Goal: Task Accomplishment & Management: Manage account settings

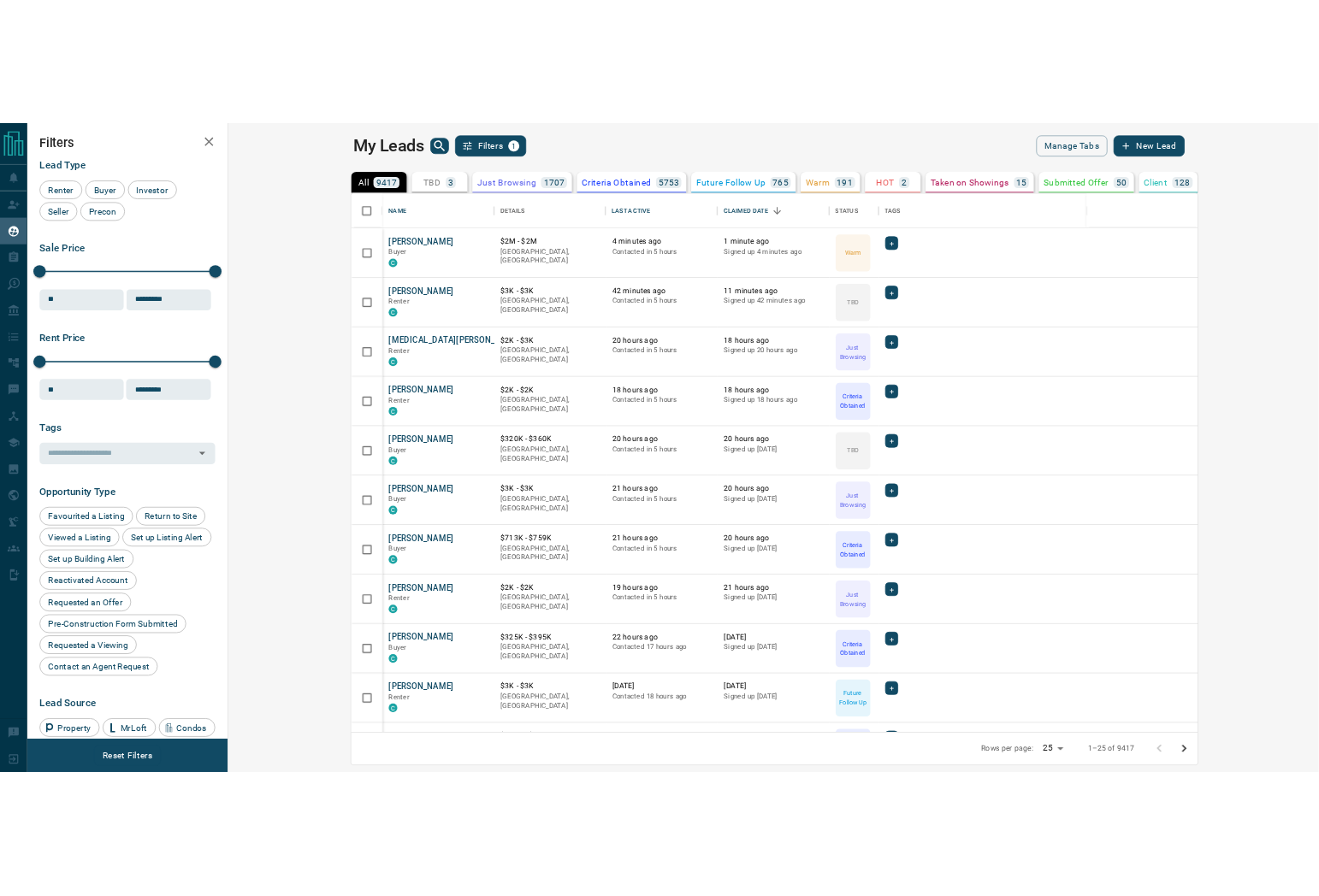
scroll to position [729, 1486]
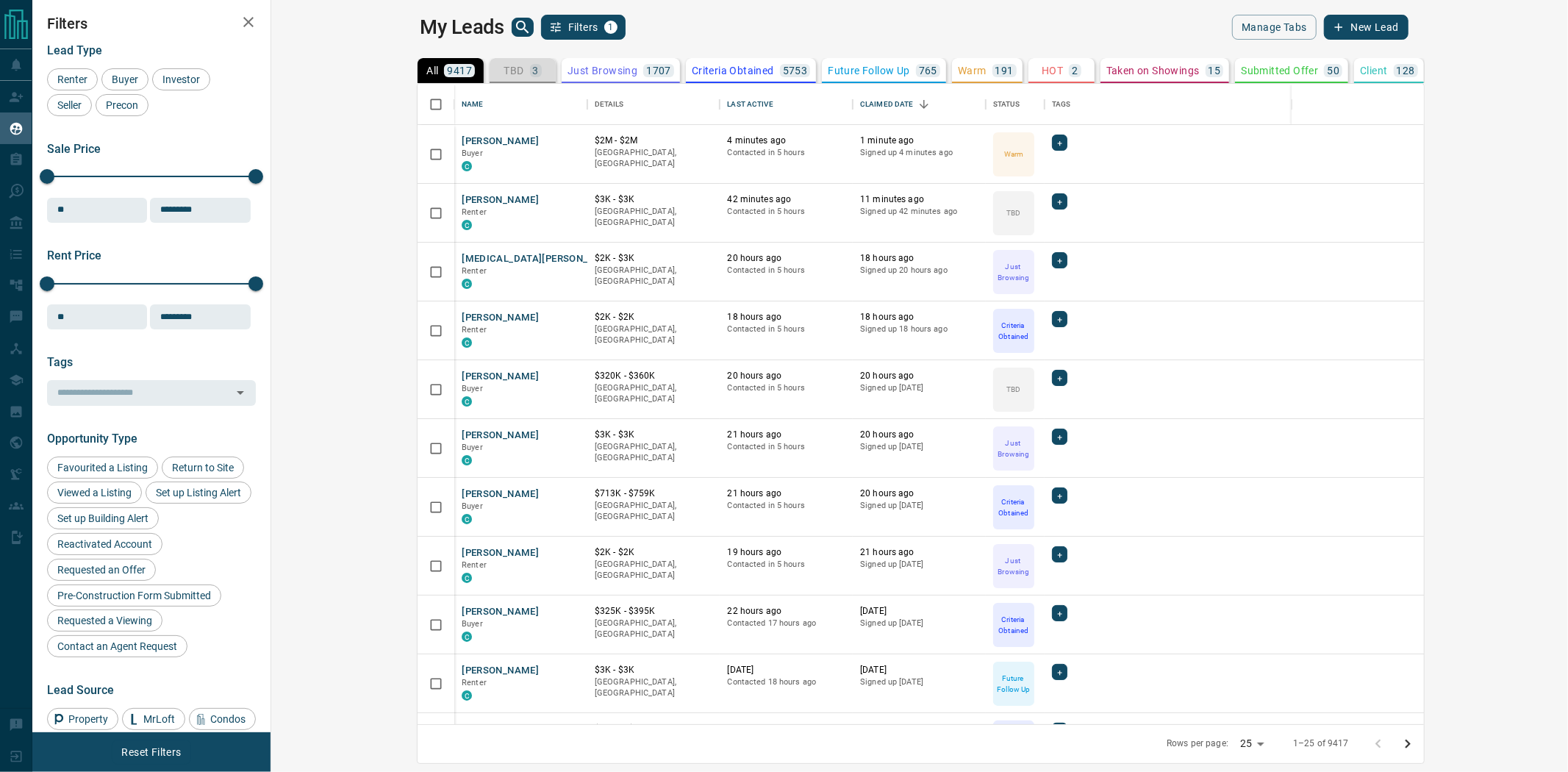
click at [533, 71] on p "3" at bounding box center [536, 70] width 6 height 10
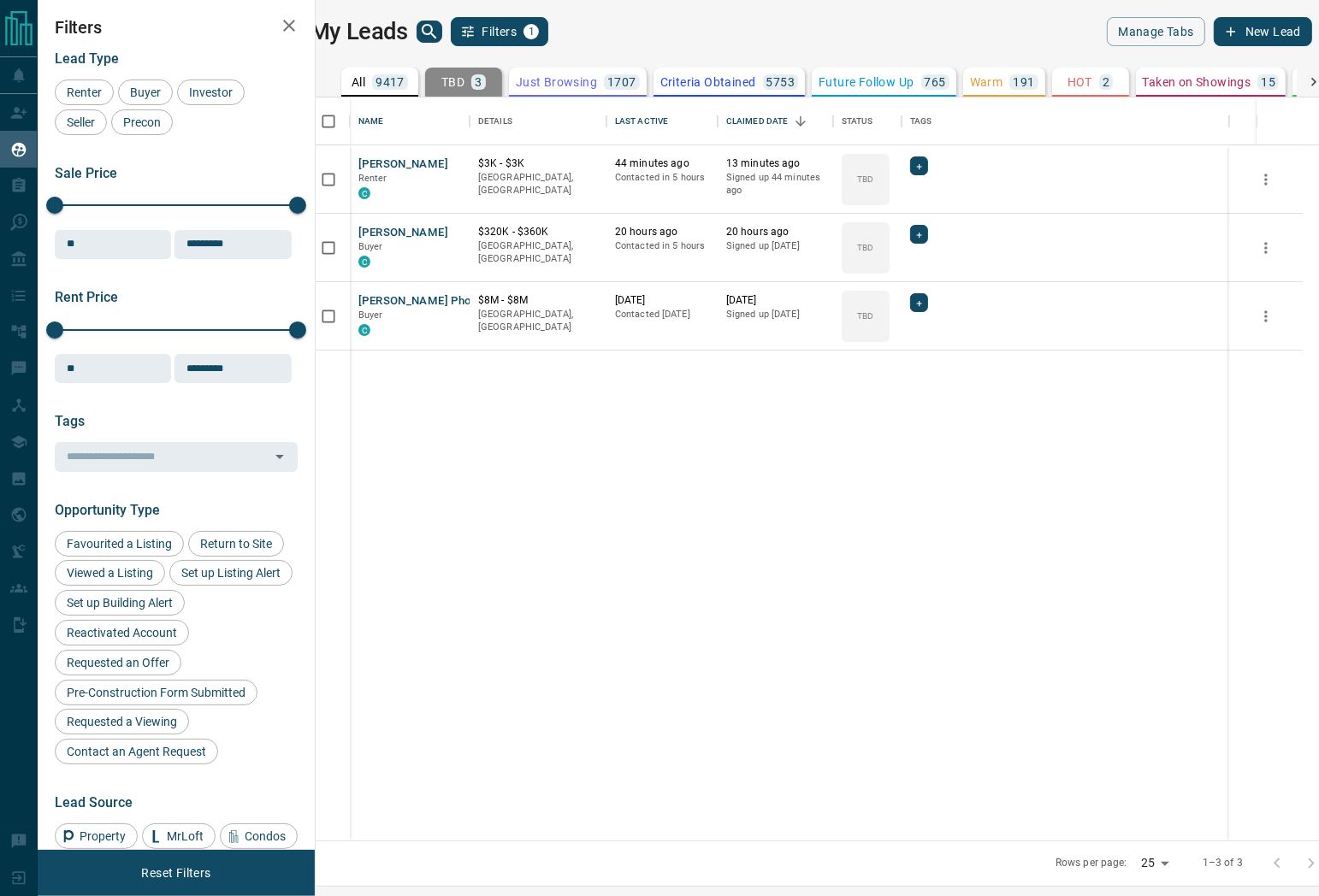
scroll to position [14, 14]
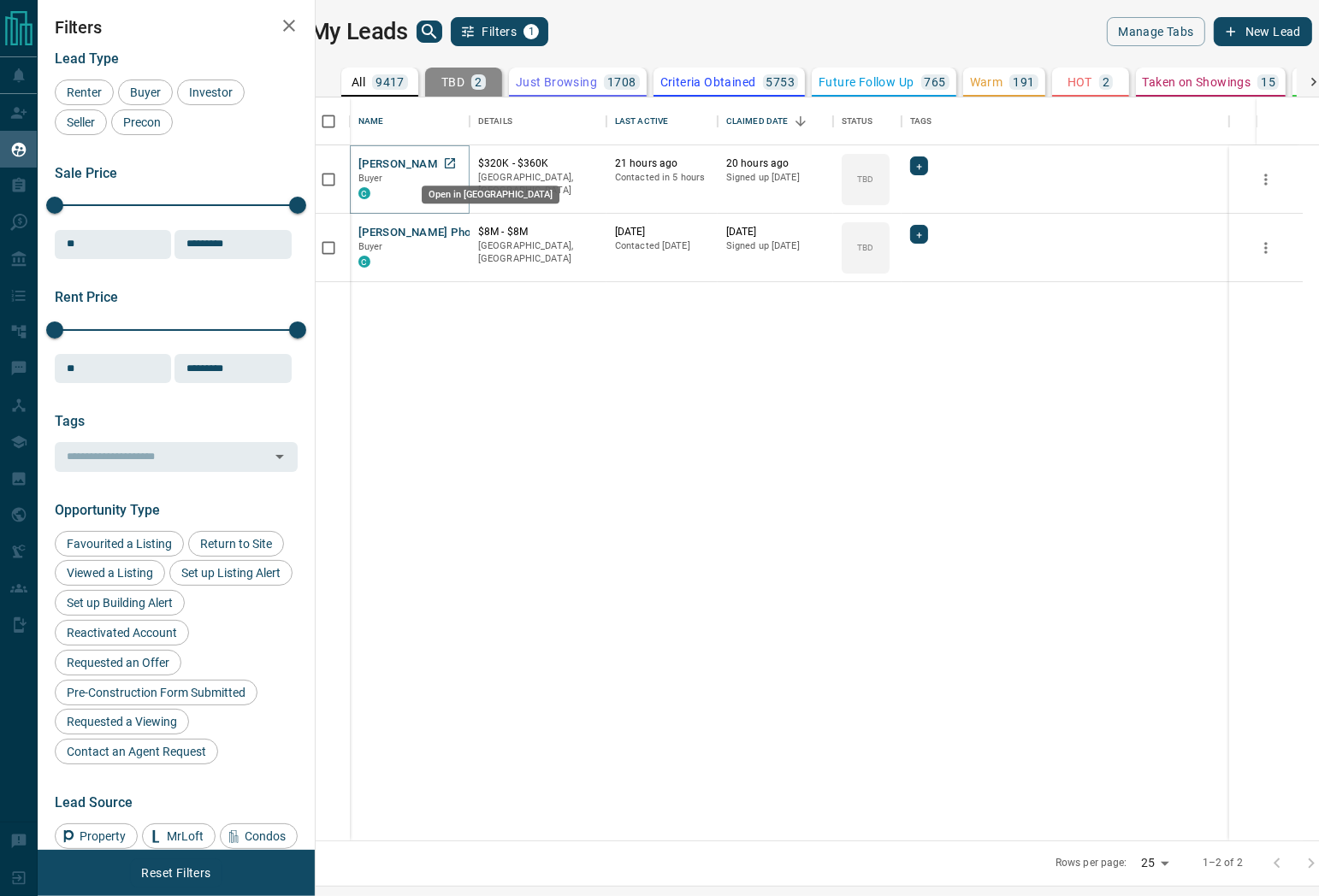
drag, startPoint x: 472, startPoint y: 164, endPoint x: 457, endPoint y: 164, distance: 15.0
click at [457, 164] on icon "Open in New Tab" at bounding box center [449, 162] width 13 height 13
click at [455, 235] on icon "Open in New Tab" at bounding box center [450, 232] width 11 height 11
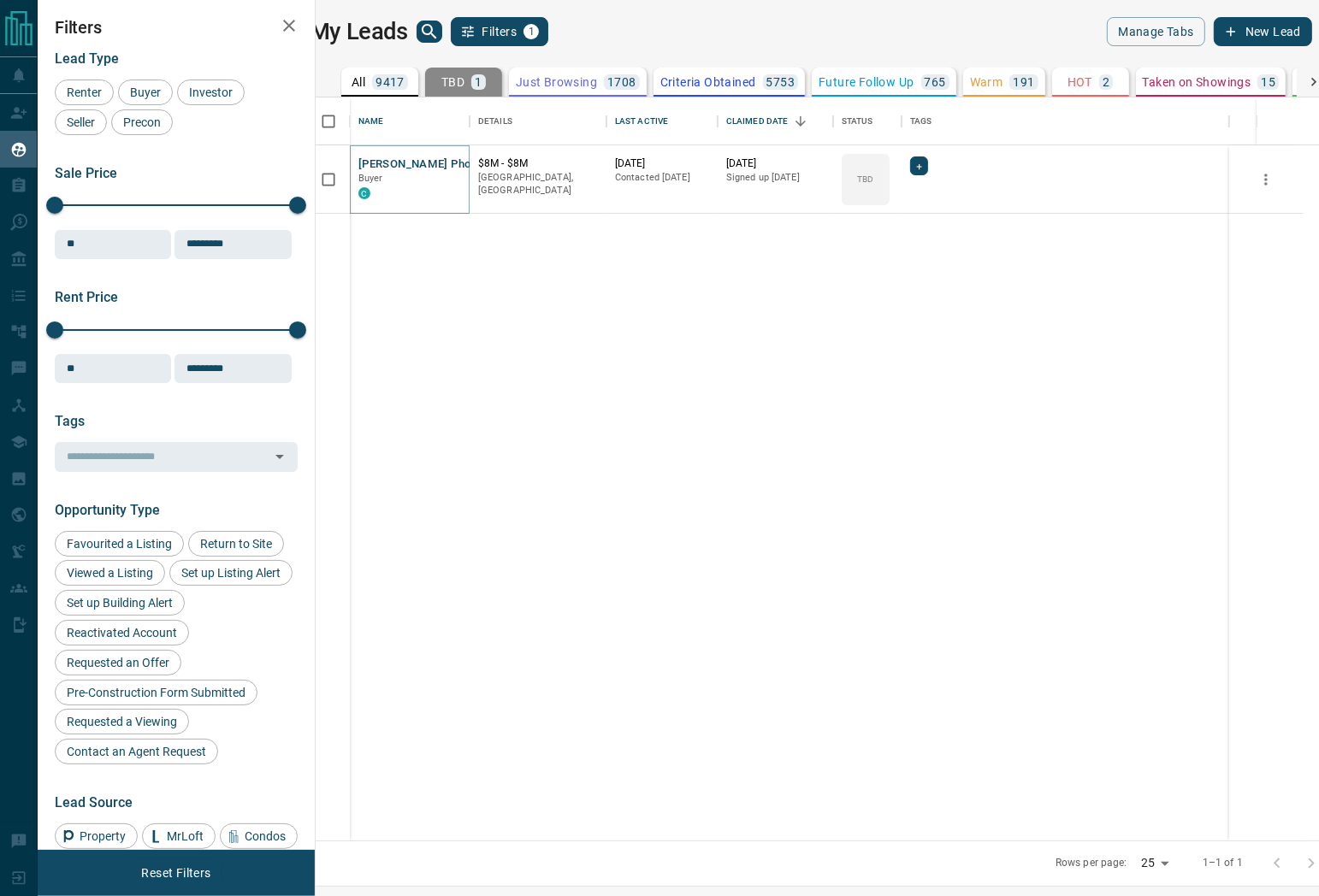
click at [597, 83] on p "Just Browsing" at bounding box center [557, 82] width 82 height 12
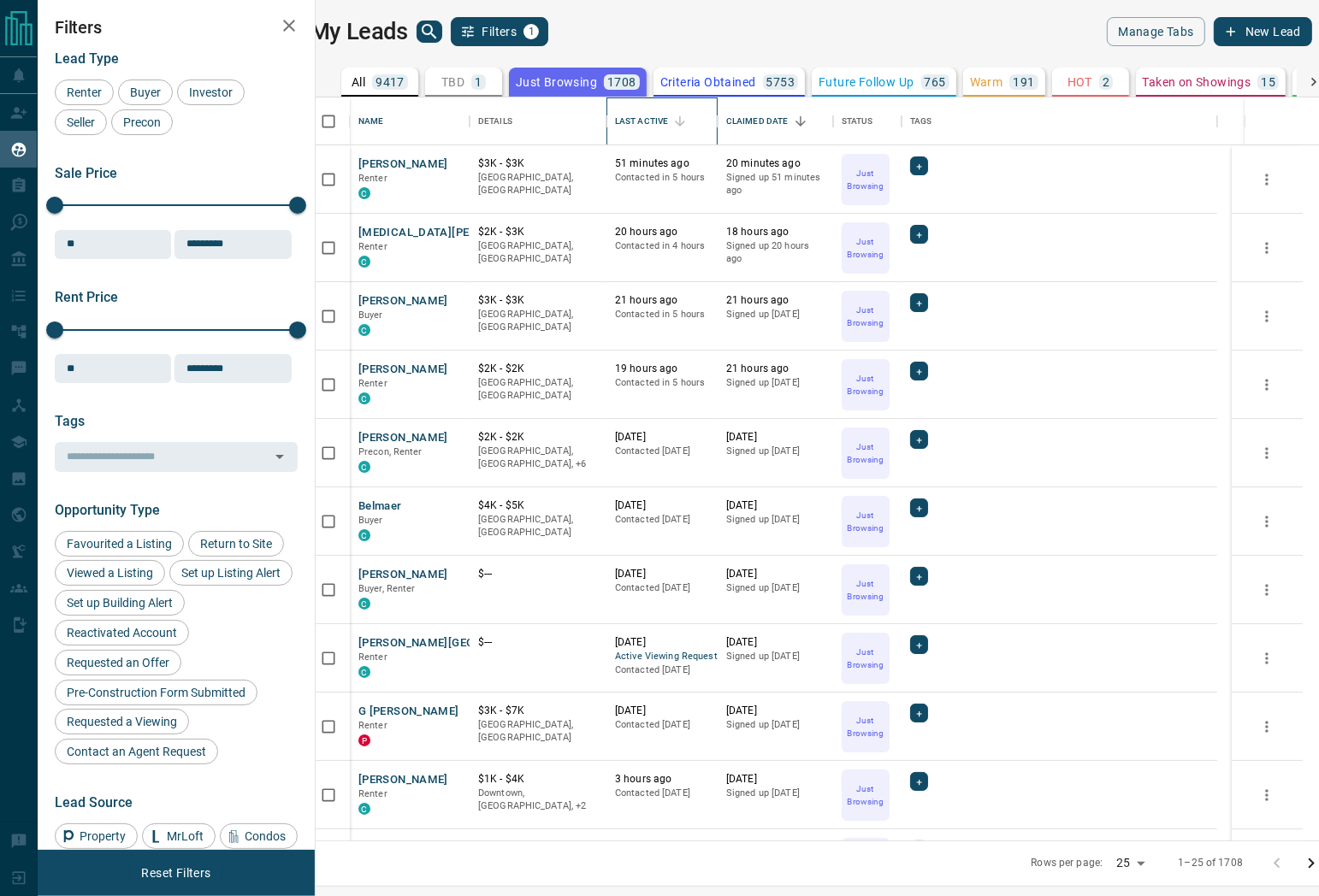
click at [659, 122] on div "Last Active" at bounding box center [642, 122] width 53 height 48
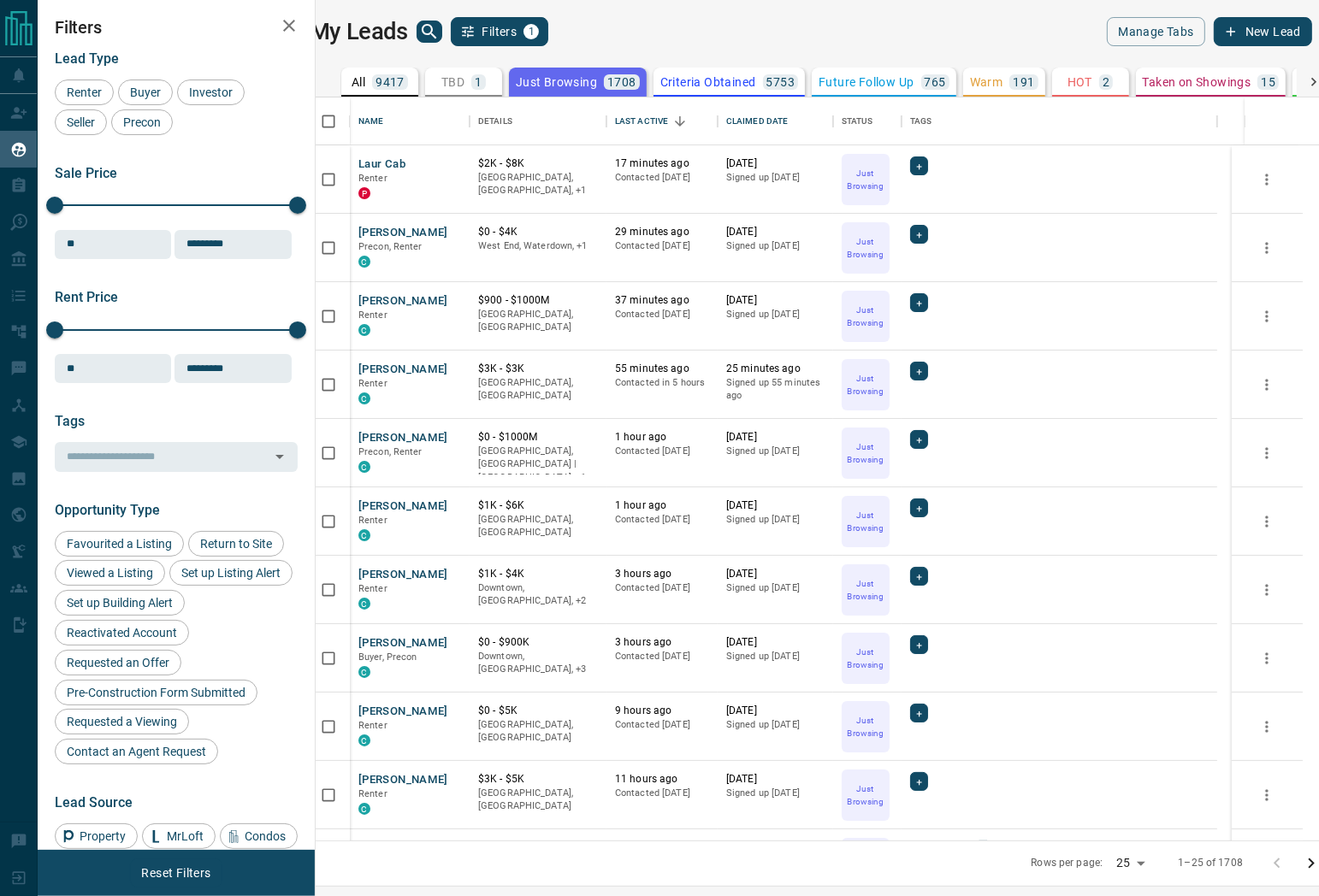
click at [832, 15] on div "My Leads Filters 1 Manage Tabs New Lead All 9417 TBD 1 Do Not Contact - Not Res…" at bounding box center [678, 437] width 1282 height 875
drag, startPoint x: 470, startPoint y: 575, endPoint x: 472, endPoint y: 593, distance: 18.1
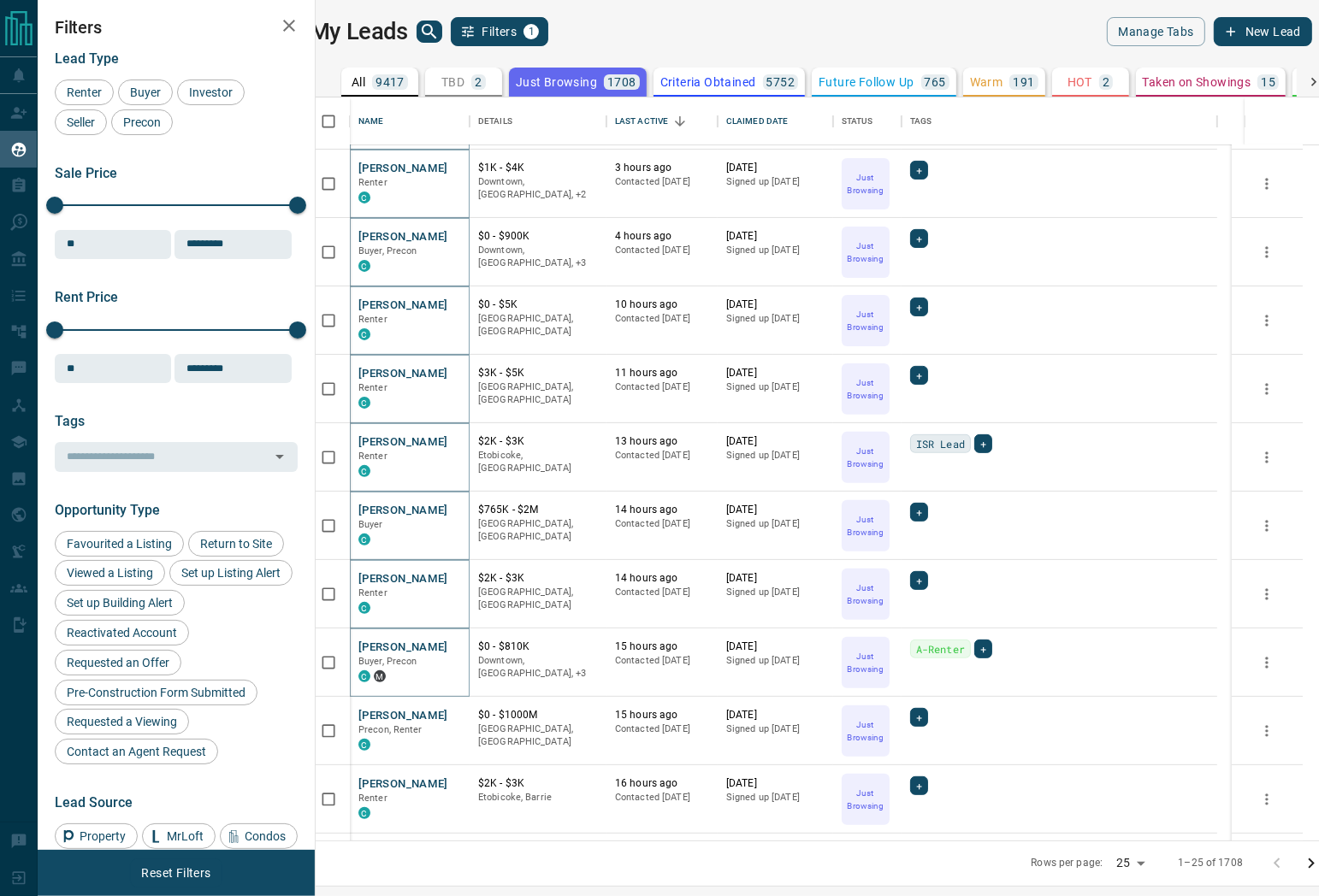
scroll to position [543, 0]
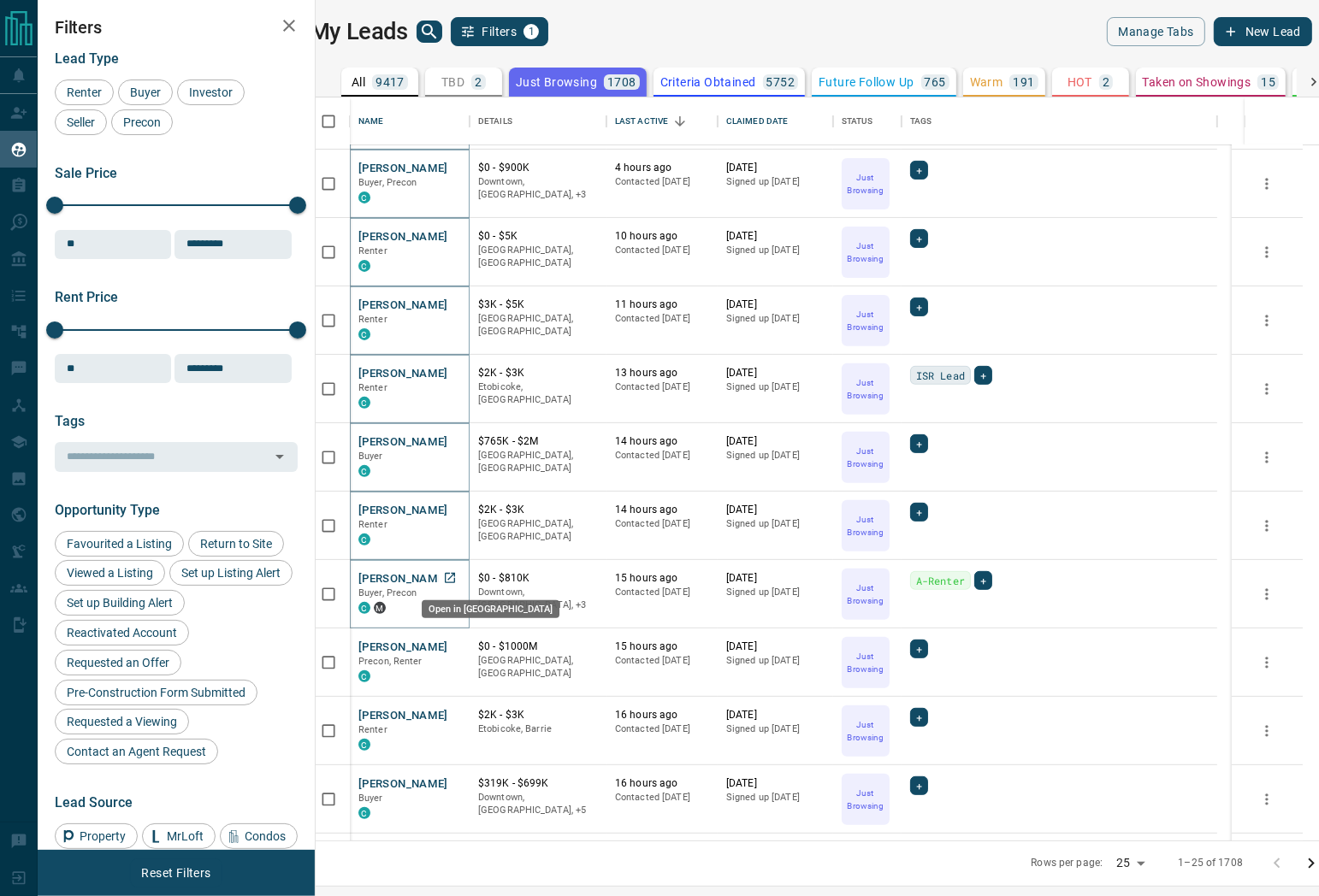
drag, startPoint x: 462, startPoint y: 576, endPoint x: 464, endPoint y: 626, distance: 50.0
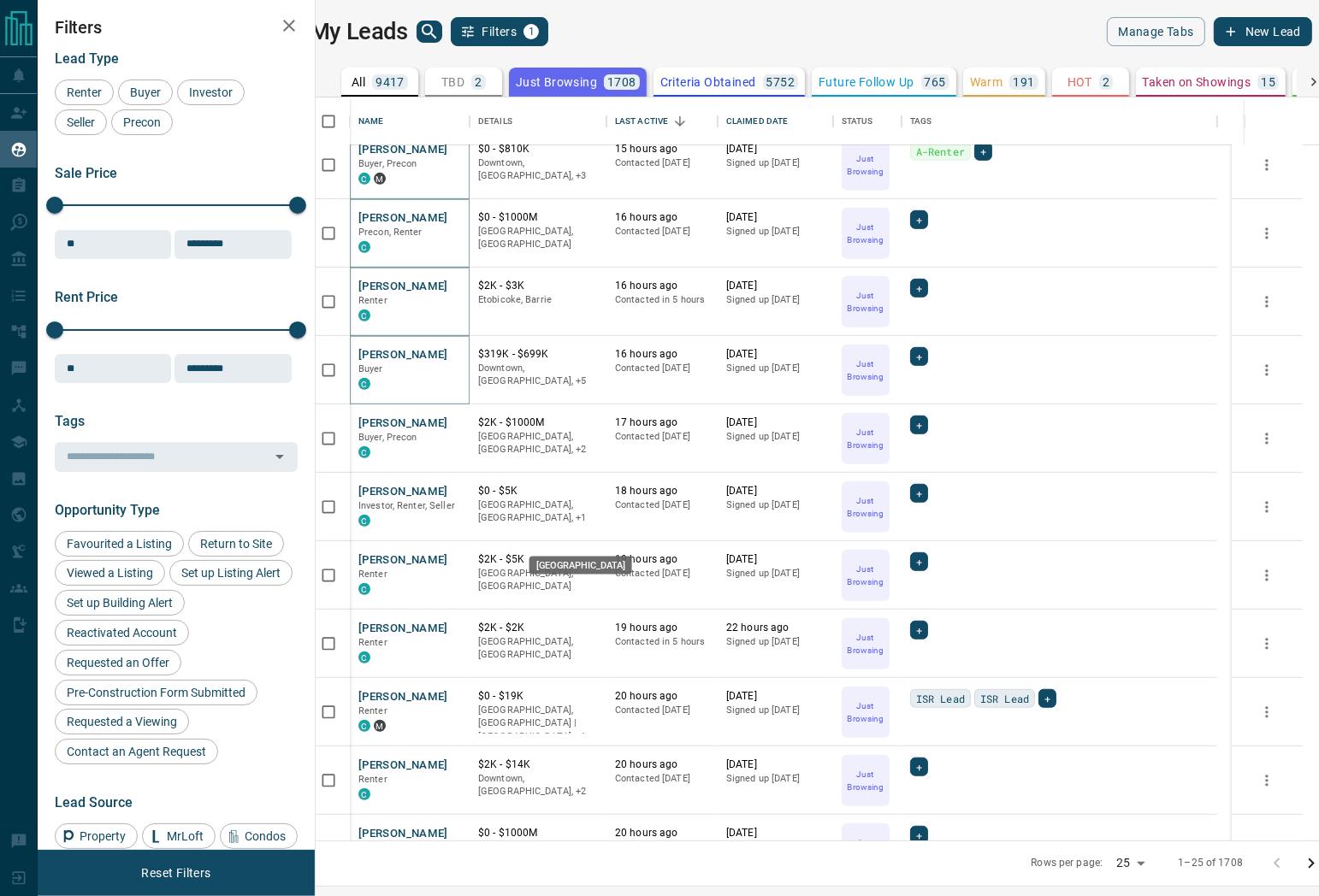
scroll to position [1013, 0]
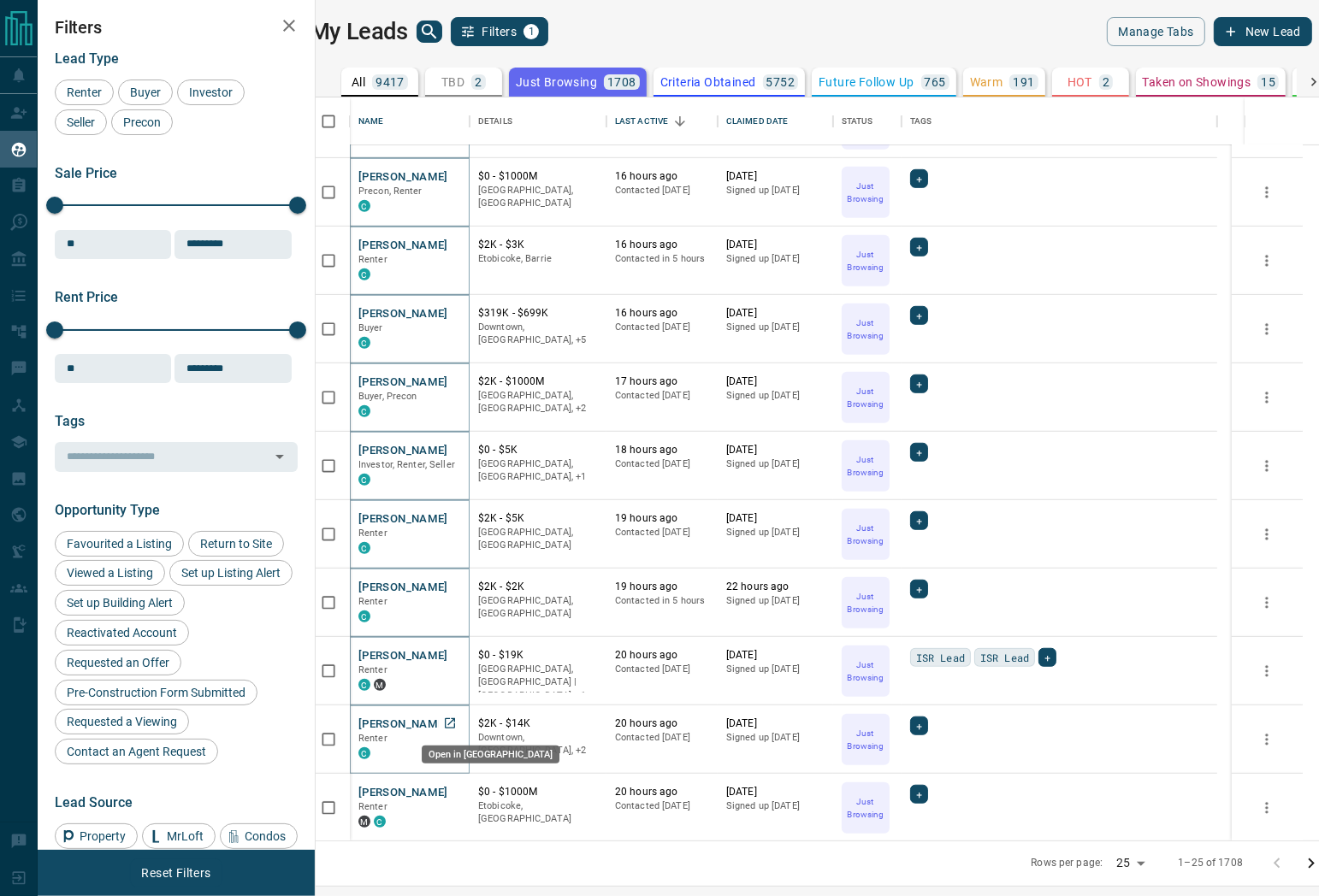
drag, startPoint x: 462, startPoint y: 721, endPoint x: 460, endPoint y: 734, distance: 13.2
click at [1301, 865] on icon "Go to next page" at bounding box center [1311, 863] width 20 height 20
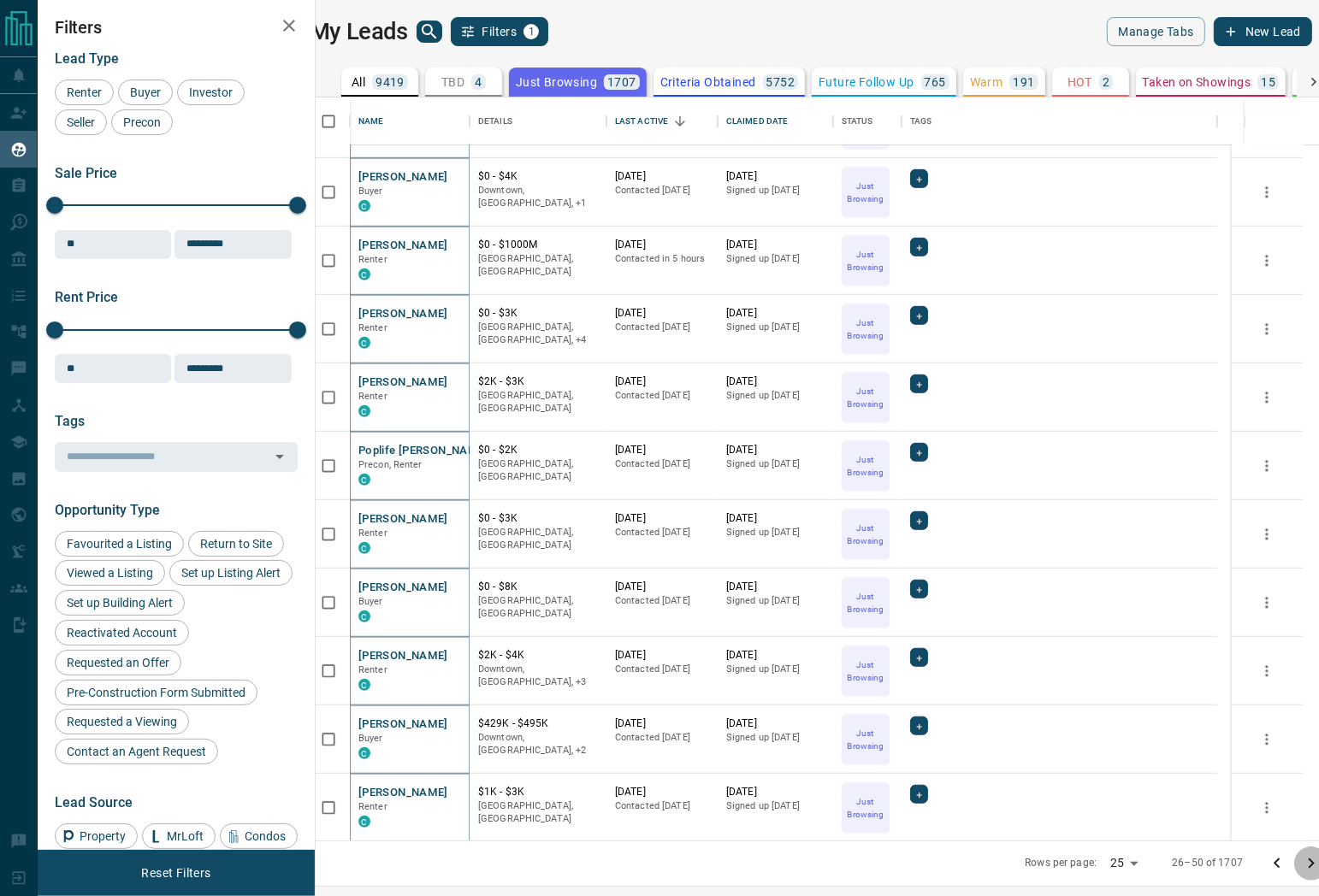
click at [1301, 861] on icon "Go to next page" at bounding box center [1311, 863] width 20 height 20
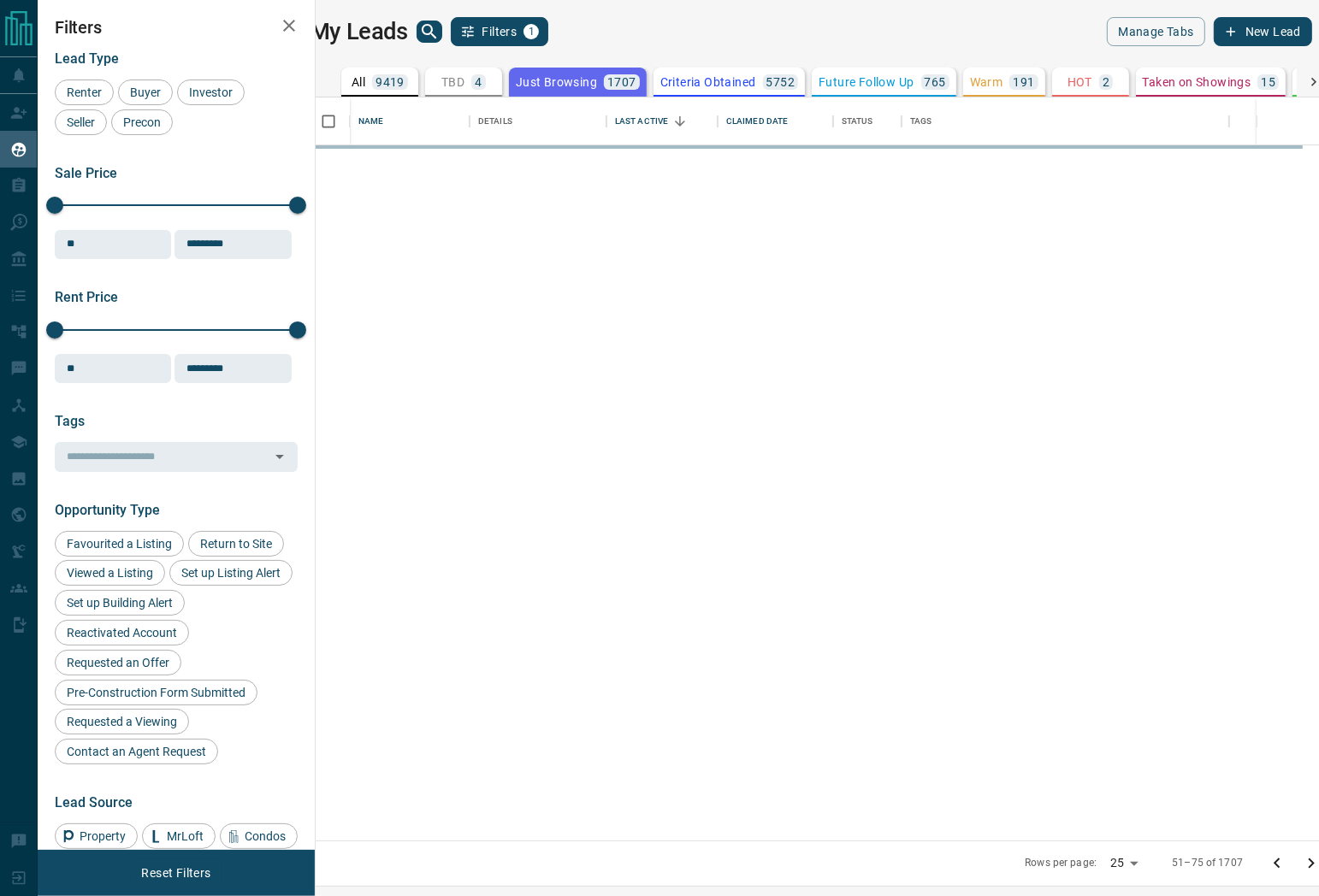
scroll to position [0, 0]
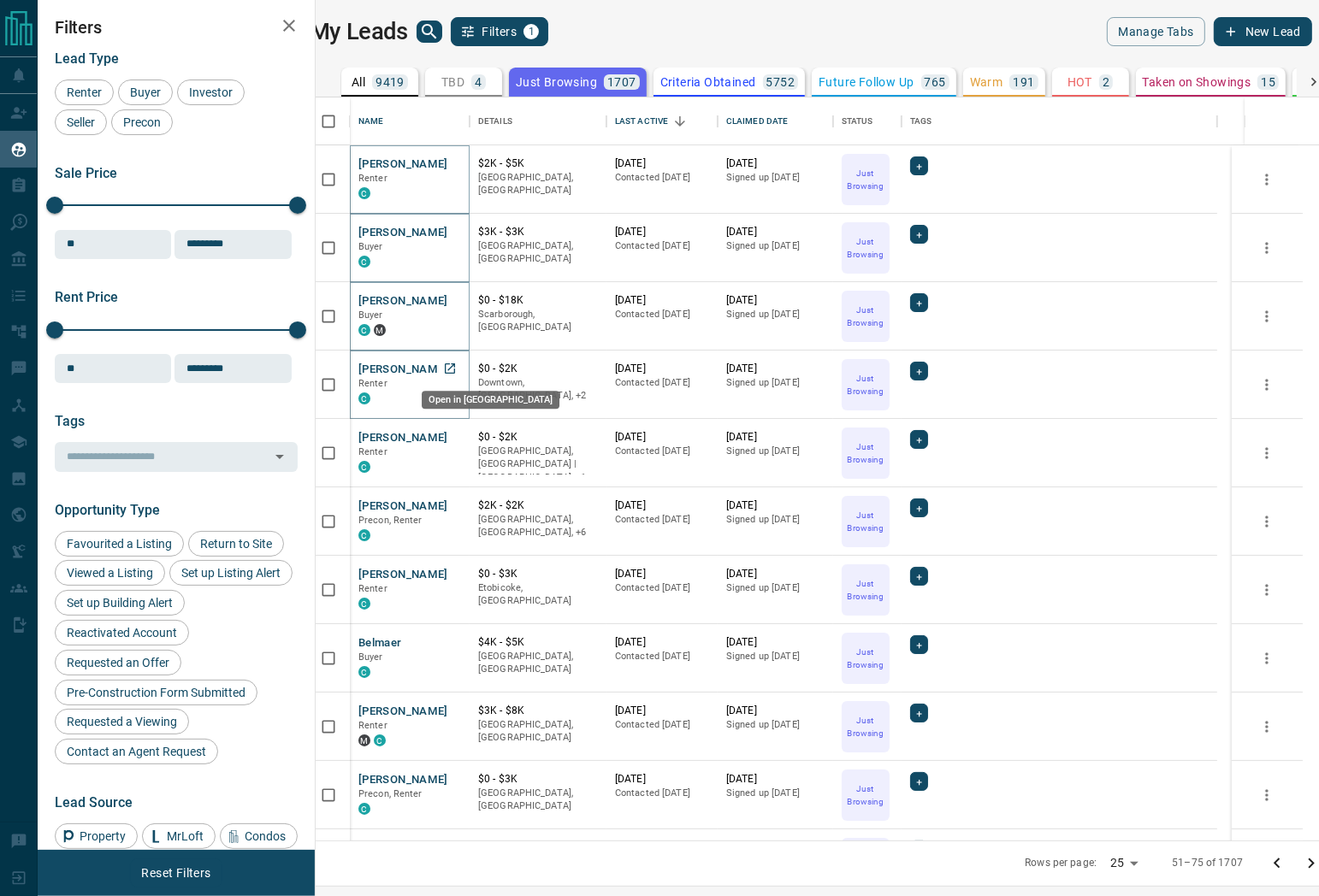
drag, startPoint x: 466, startPoint y: 365, endPoint x: 464, endPoint y: 311, distance: 54.0
drag, startPoint x: 462, startPoint y: 578, endPoint x: 463, endPoint y: 640, distance: 62.0
drag, startPoint x: 466, startPoint y: 775, endPoint x: 519, endPoint y: 750, distance: 58.6
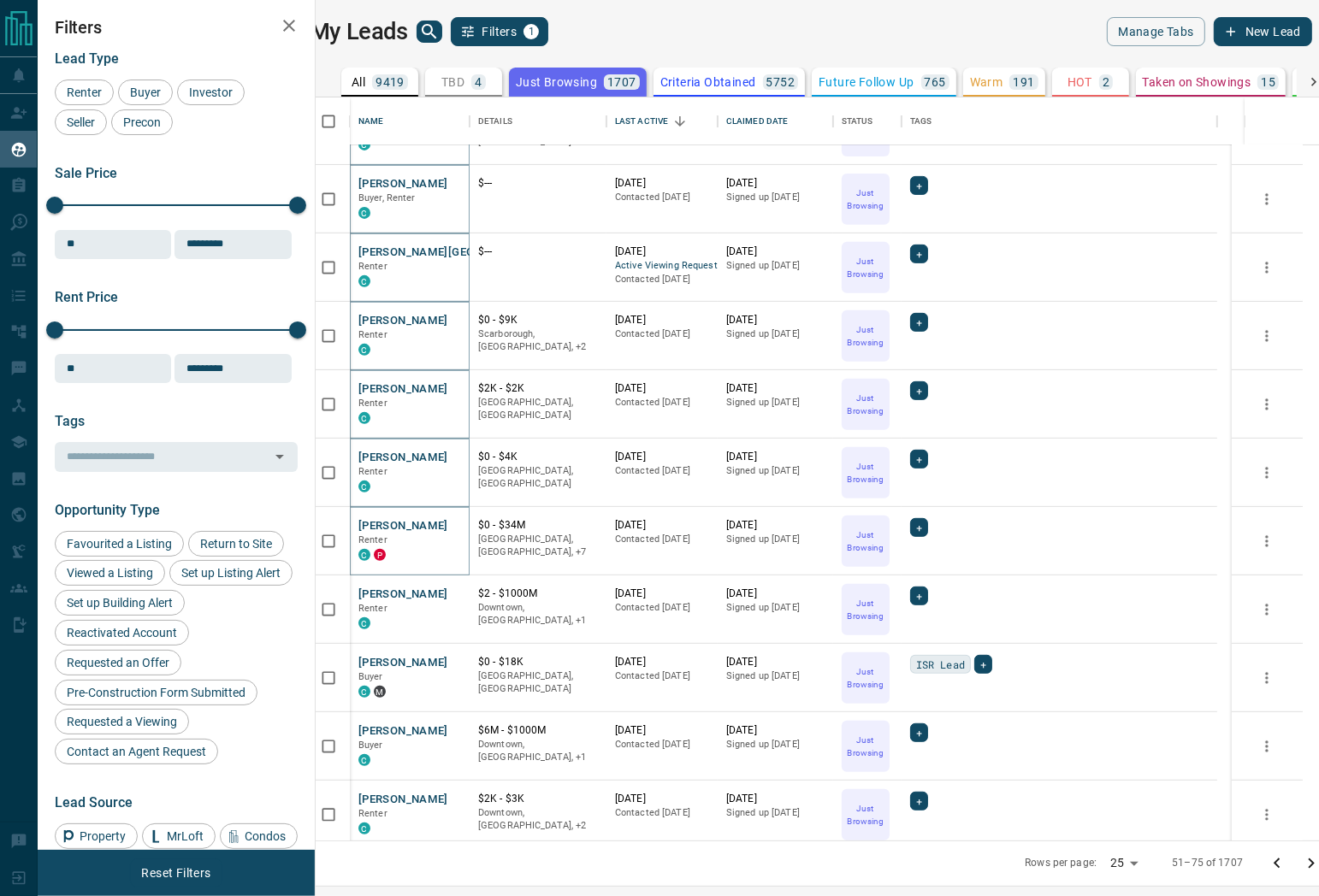
scroll to position [759, 0]
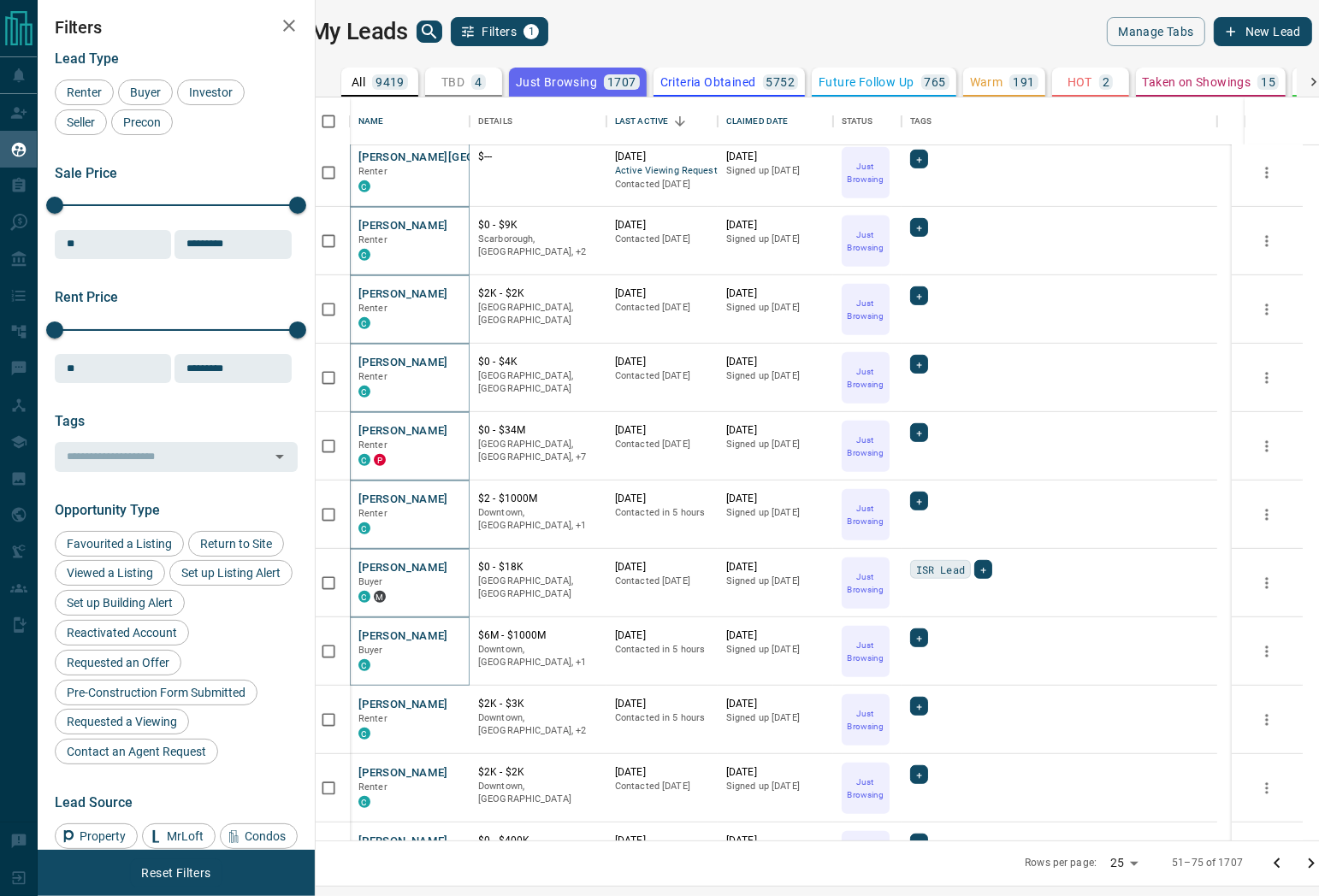
drag, startPoint x: 728, startPoint y: 75, endPoint x: 1036, endPoint y: 712, distance: 707.6
click at [728, 77] on p "Criteria Obtained" at bounding box center [708, 82] width 96 height 12
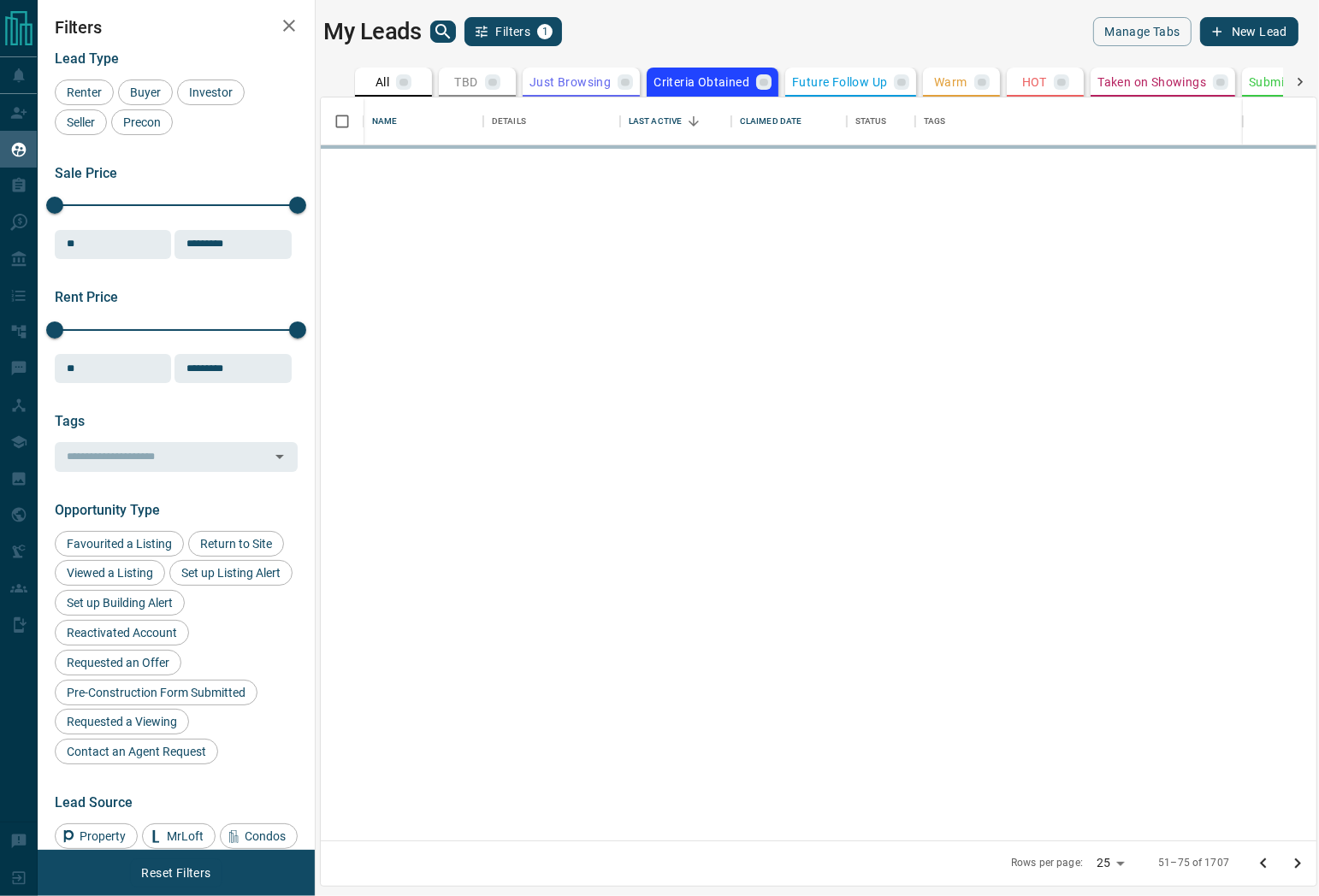
scroll to position [0, 0]
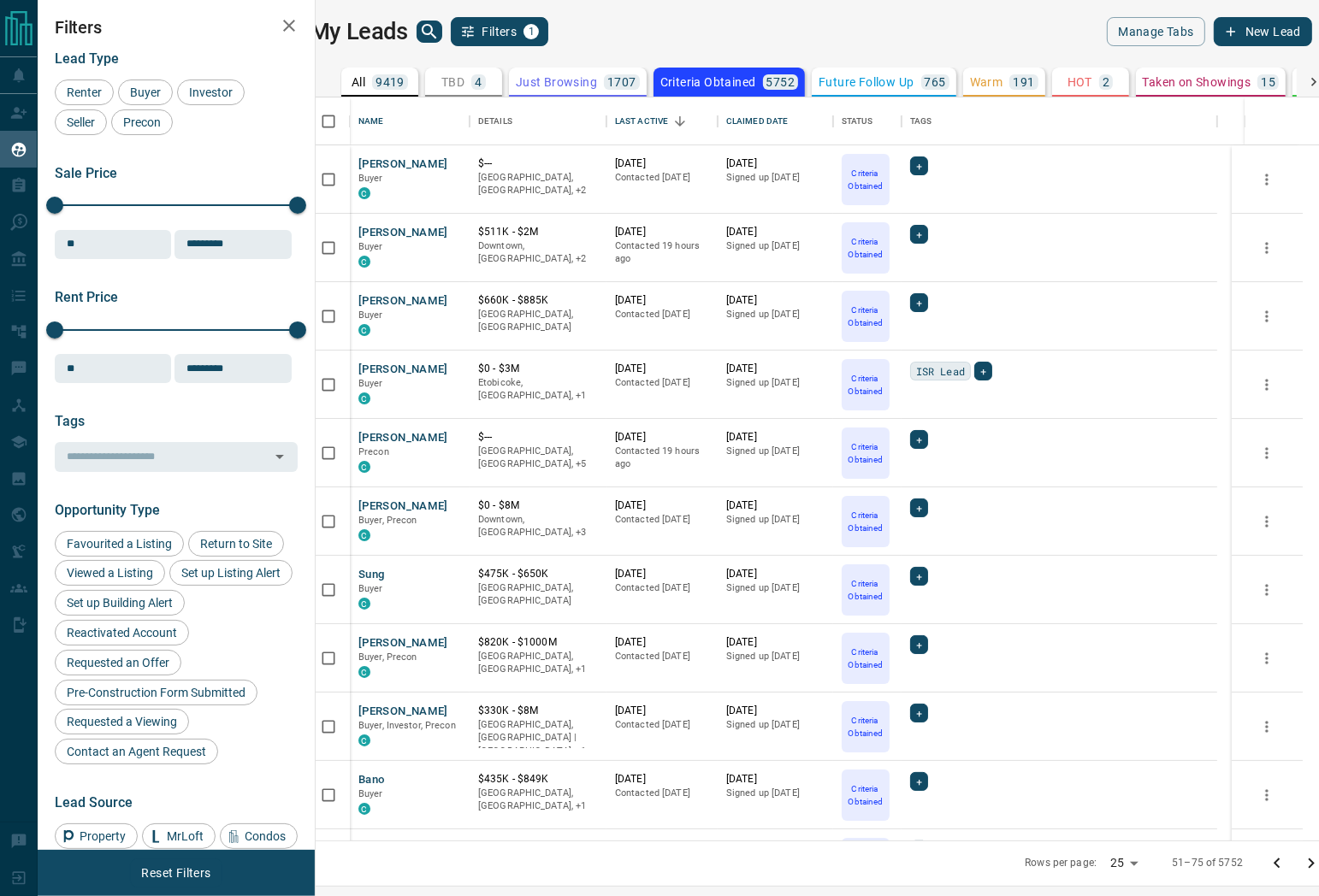
click at [1269, 868] on icon "Go to previous page" at bounding box center [1276, 863] width 20 height 20
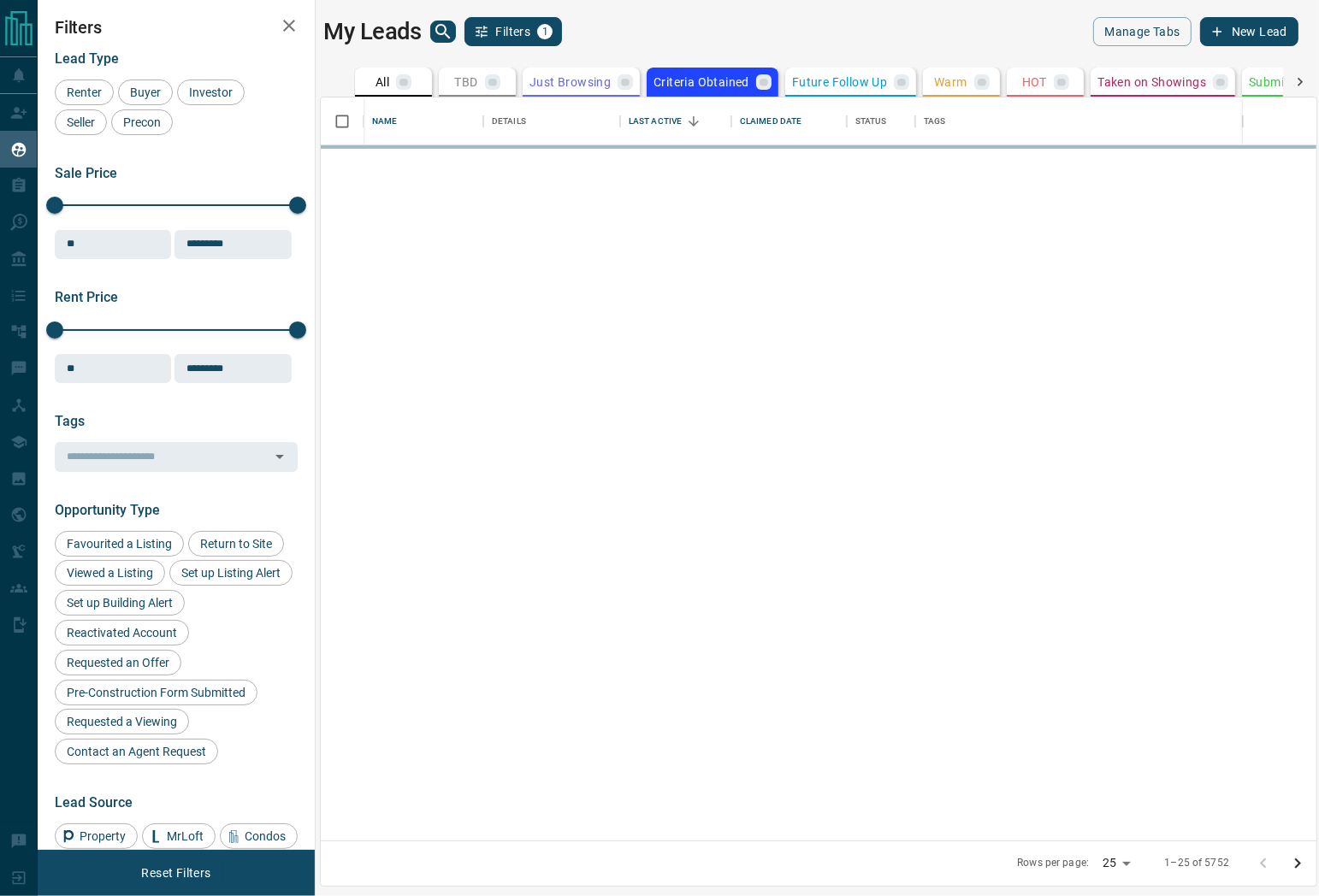
click at [1269, 868] on div at bounding box center [1280, 863] width 68 height 35
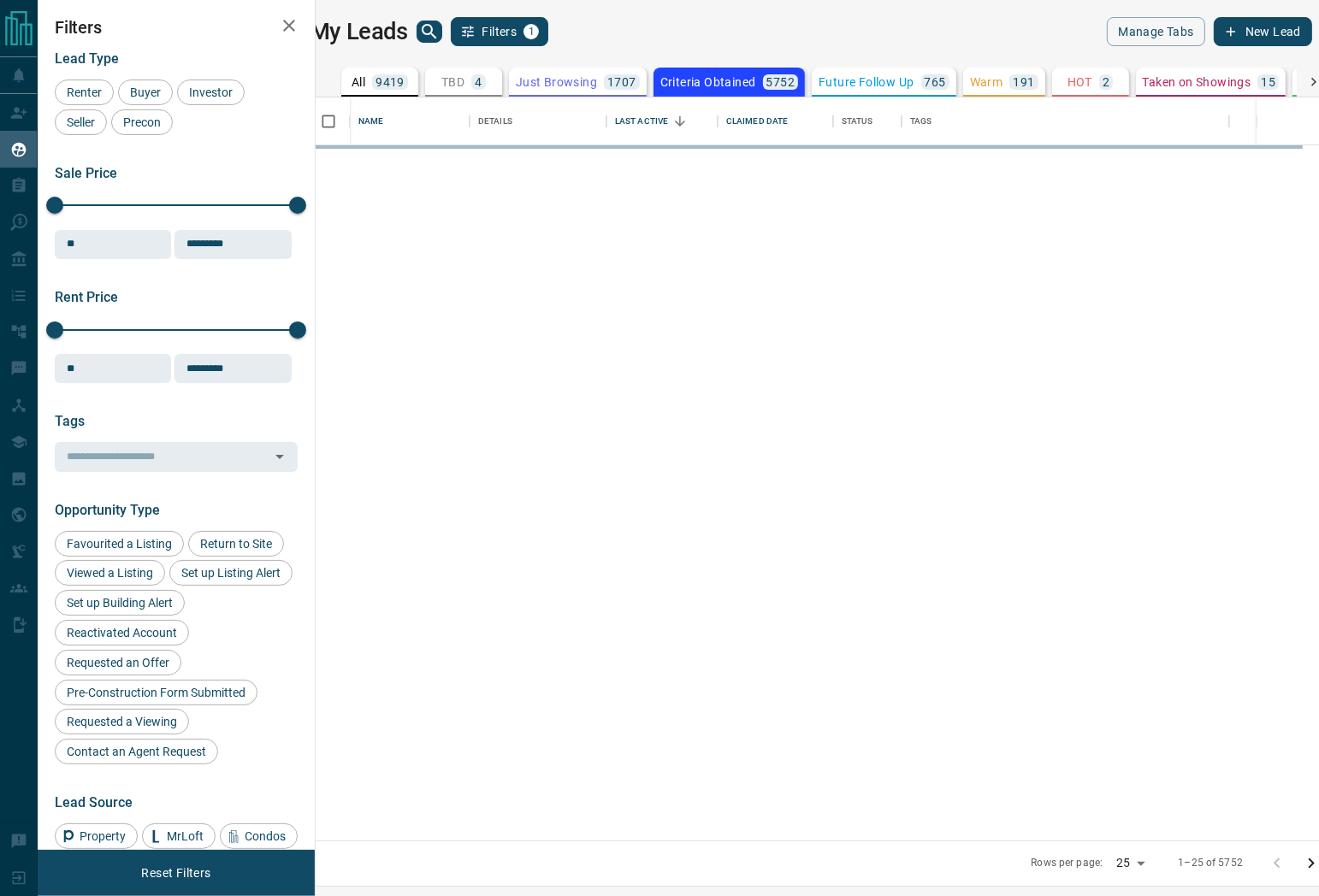
click at [1269, 868] on div at bounding box center [1294, 863] width 68 height 35
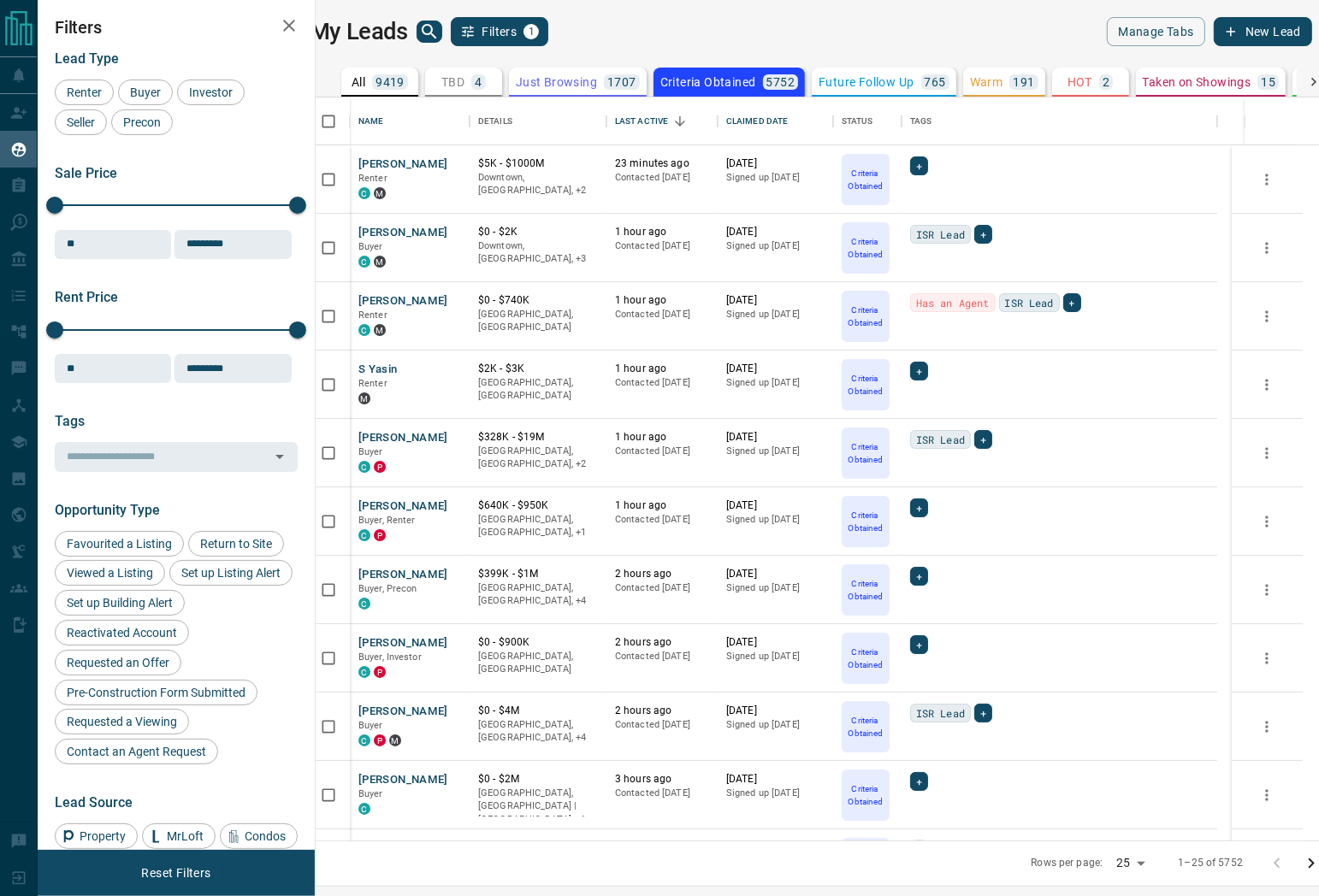
click at [898, 35] on div "My Leads Filters 1 Manage Tabs New Lead" at bounding box center [811, 31] width 1003 height 29
drag, startPoint x: 474, startPoint y: 157, endPoint x: 459, endPoint y: 157, distance: 15.0
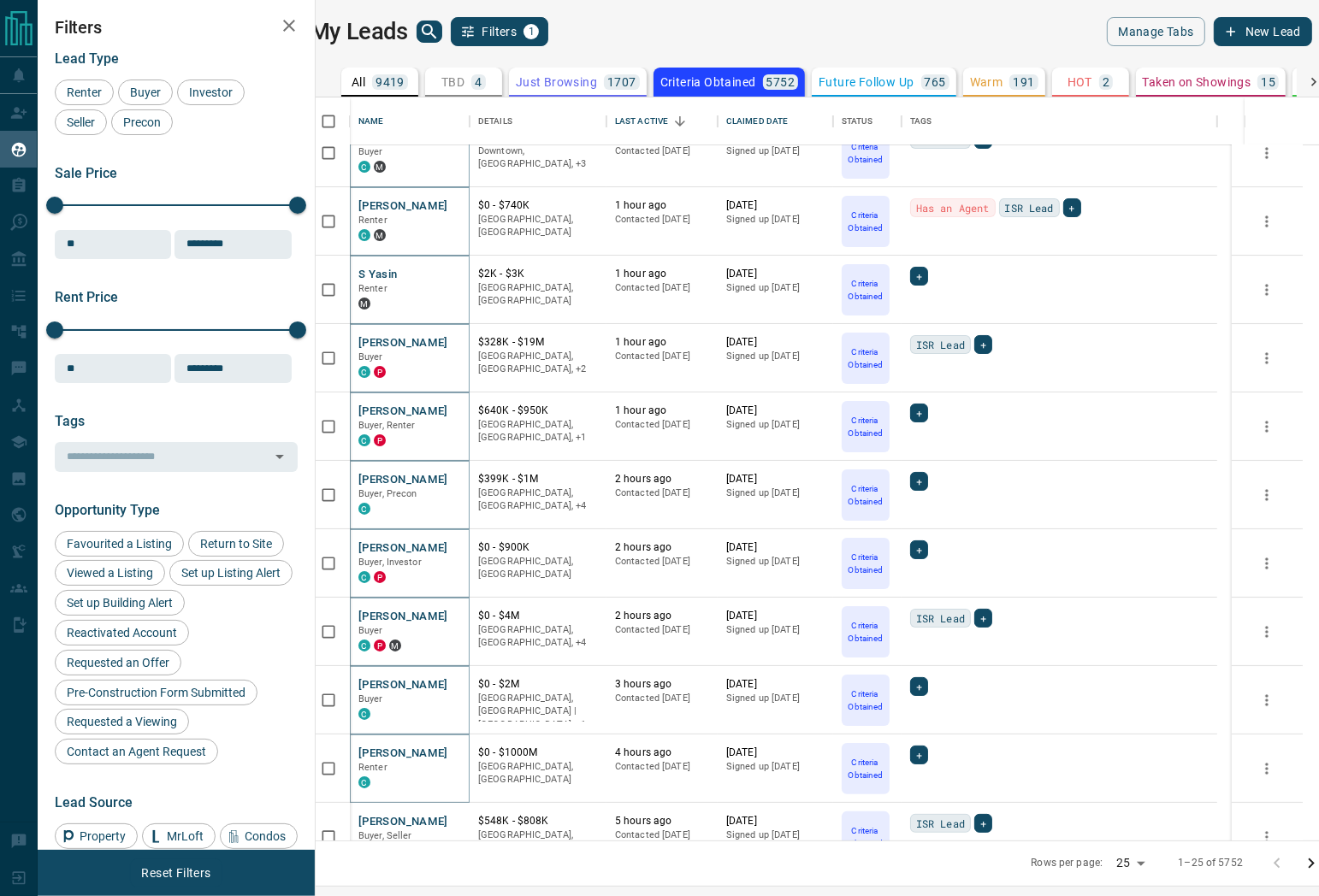
scroll to position [190, 0]
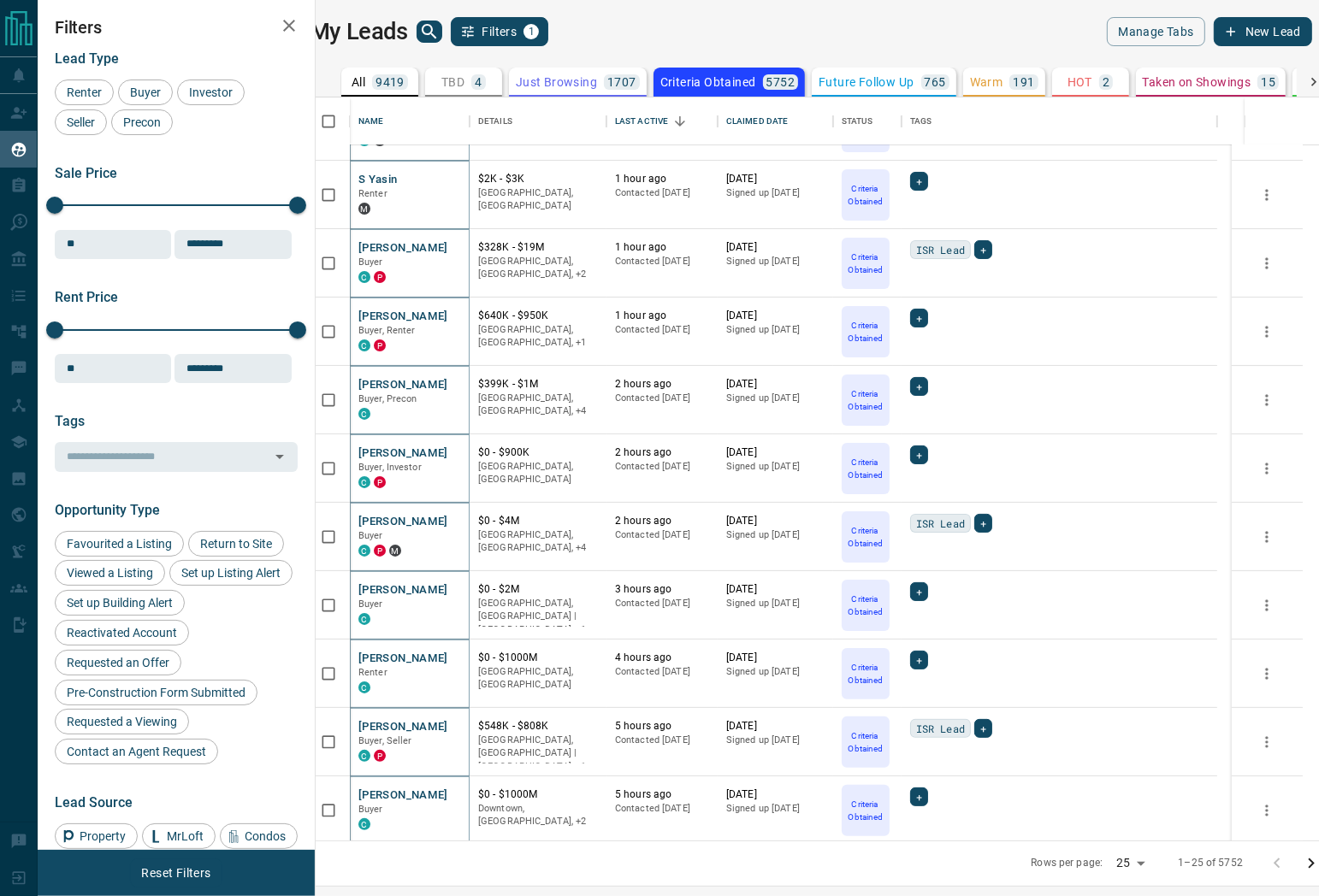
click at [699, 32] on div "My Leads Filters 1" at bounding box center [560, 31] width 502 height 29
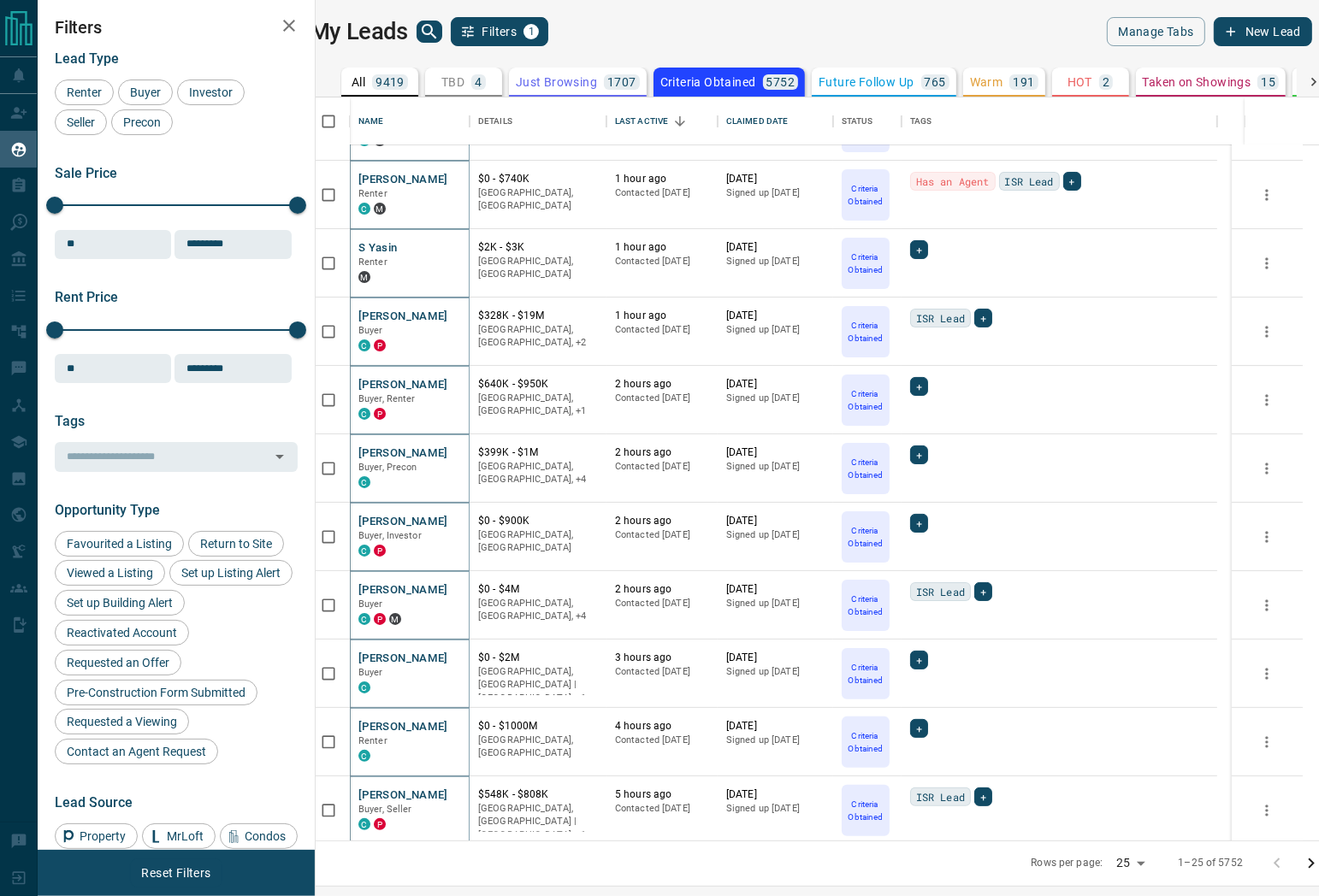
scroll to position [258, 0]
